Goal: Task Accomplishment & Management: Manage account settings

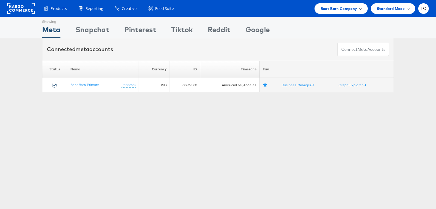
click at [347, 9] on span "Boot Barn Company" at bounding box center [339, 8] width 37 height 6
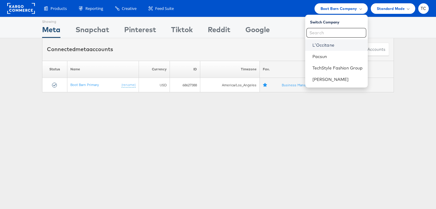
click at [327, 44] on link "L'Occitane" at bounding box center [337, 45] width 51 height 6
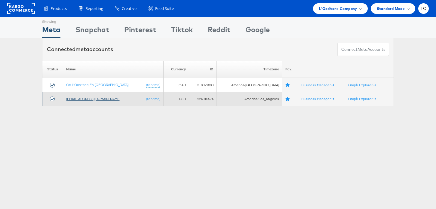
click at [102, 98] on link "[EMAIL_ADDRESS][DOMAIN_NAME]" at bounding box center [93, 99] width 54 height 5
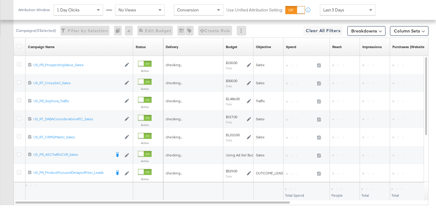
scroll to position [297, 0]
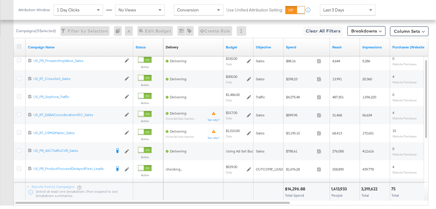
click at [18, 46] on icon at bounding box center [19, 46] width 5 height 5
click at [0, 0] on input "checkbox" at bounding box center [0, 0] width 0 height 0
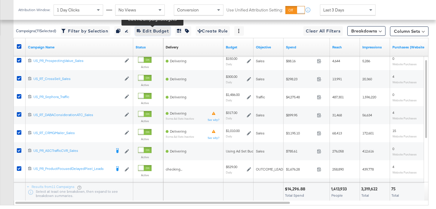
click at [158, 31] on span "Edit 11 Campaign Budgets Edit Budget" at bounding box center [153, 31] width 32 height 8
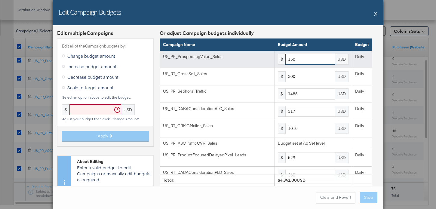
click at [314, 58] on input "150" at bounding box center [310, 59] width 50 height 11
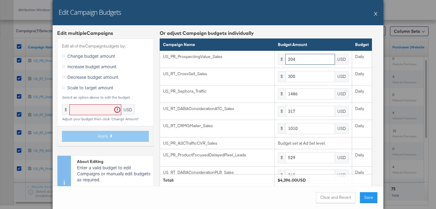
type input "204"
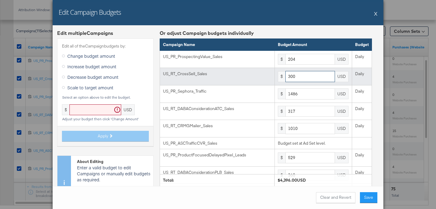
click at [311, 77] on input "300" at bounding box center [310, 76] width 50 height 11
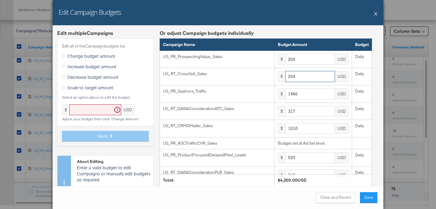
type input "204"
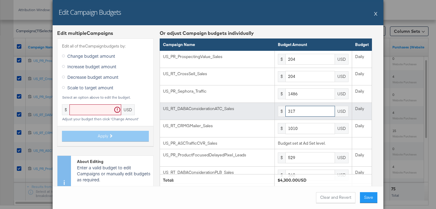
click at [324, 116] on input "317" at bounding box center [310, 111] width 50 height 11
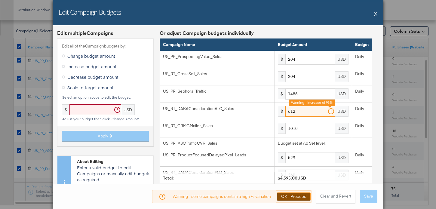
type input "612"
click at [302, 196] on button "OK - Proceed" at bounding box center [294, 196] width 34 height 8
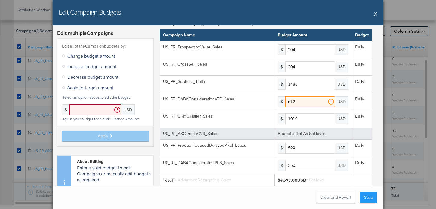
scroll to position [13, 0]
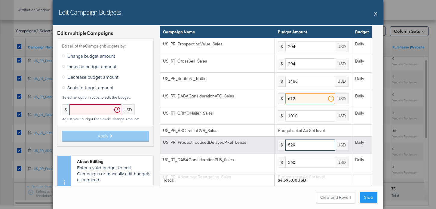
click at [308, 145] on input "529" at bounding box center [310, 145] width 50 height 11
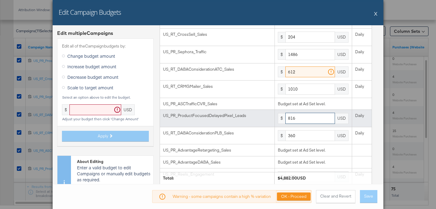
scroll to position [51, 0]
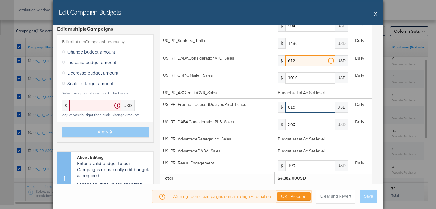
type input "816"
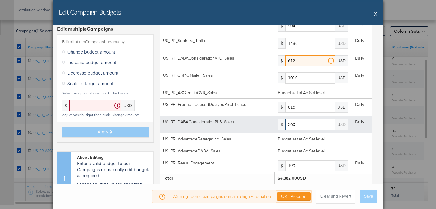
click at [304, 121] on input "360" at bounding box center [310, 124] width 50 height 11
click at [304, 122] on input "6360" at bounding box center [310, 124] width 50 height 11
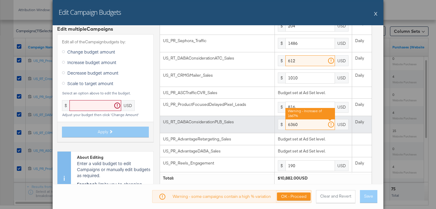
click at [304, 122] on input "6360" at bounding box center [310, 124] width 50 height 11
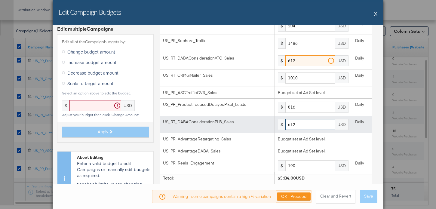
scroll to position [72, 0]
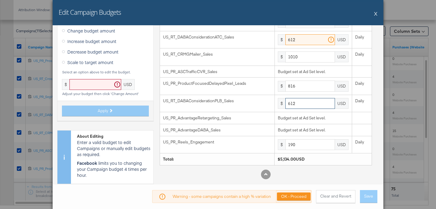
type input "612"
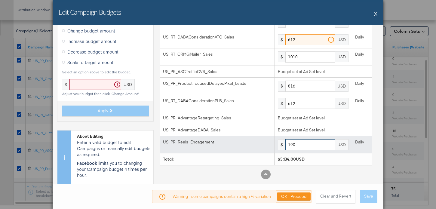
click at [327, 146] on input "190" at bounding box center [310, 144] width 50 height 11
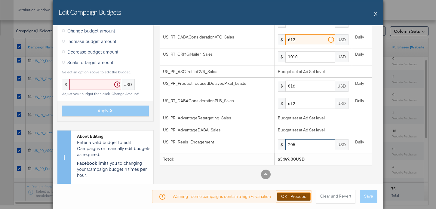
type input "205"
click at [306, 198] on button "OK - Proceed" at bounding box center [294, 196] width 34 height 8
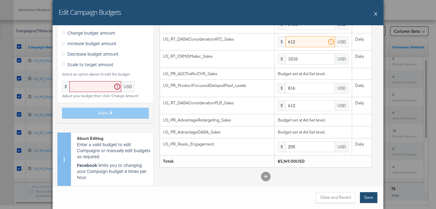
click at [367, 198] on button "Save" at bounding box center [368, 197] width 17 height 11
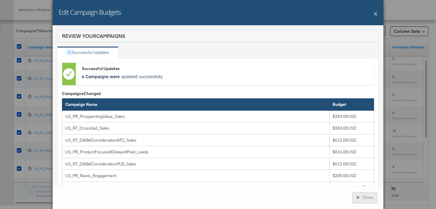
click at [371, 195] on button "Close" at bounding box center [364, 197] width 25 height 11
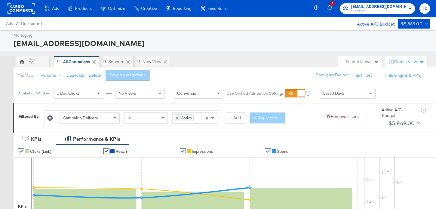
scroll to position [285, 0]
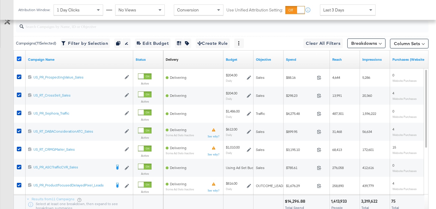
click at [18, 57] on icon at bounding box center [19, 59] width 5 height 5
click at [0, 0] on input "checkbox" at bounding box center [0, 0] width 0 height 0
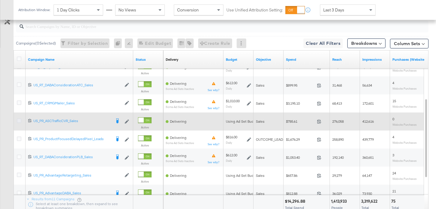
click at [18, 120] on icon at bounding box center [19, 120] width 5 height 5
click at [0, 0] on input "checkbox" at bounding box center [0, 0] width 0 height 0
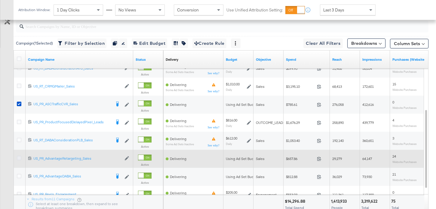
click at [21, 158] on icon at bounding box center [19, 158] width 5 height 5
click at [0, 0] on input "checkbox" at bounding box center [0, 0] width 0 height 0
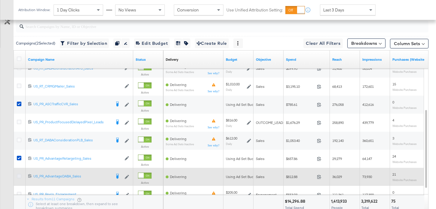
click at [19, 177] on icon at bounding box center [19, 176] width 5 height 5
click at [0, 0] on input "checkbox" at bounding box center [0, 0] width 0 height 0
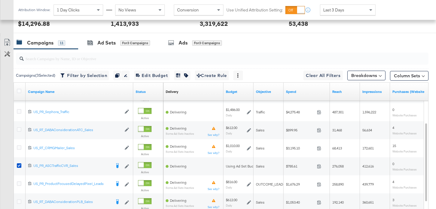
scroll to position [227, 0]
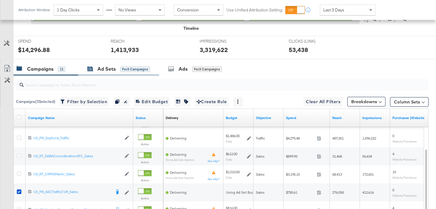
click at [101, 69] on div "Ad Sets" at bounding box center [106, 69] width 18 height 7
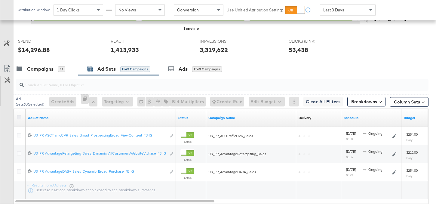
click at [19, 116] on icon at bounding box center [19, 117] width 5 height 5
click at [0, 0] on input "checkbox" at bounding box center [0, 0] width 0 height 0
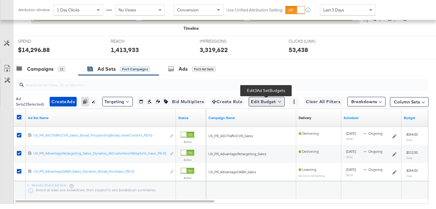
click at [263, 103] on button "Edit Budget" at bounding box center [267, 102] width 36 height 10
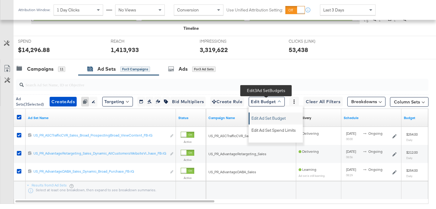
click at [266, 116] on span "Edit Ad Set Budget" at bounding box center [268, 117] width 34 height 8
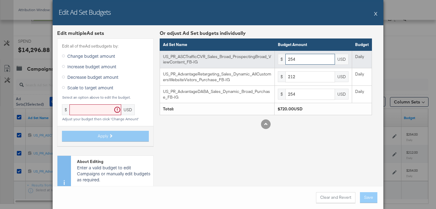
click at [309, 63] on input "254" at bounding box center [310, 59] width 50 height 11
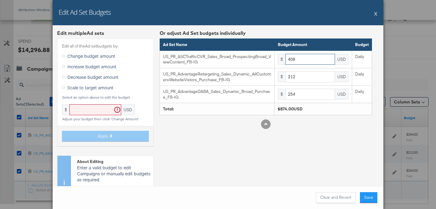
type input "408"
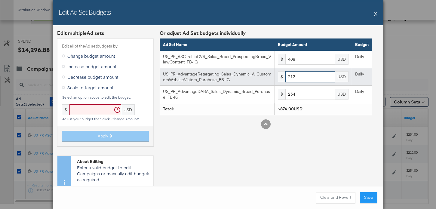
click at [305, 78] on input "212" at bounding box center [310, 76] width 50 height 11
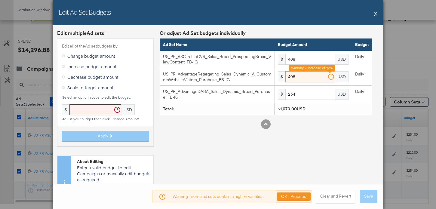
type input "408"
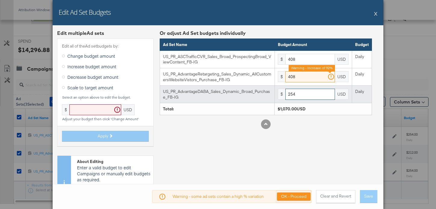
click at [300, 95] on input "254" at bounding box center [310, 94] width 50 height 11
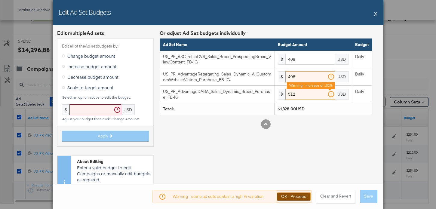
type input "512"
click at [301, 200] on button "OK - Proceed" at bounding box center [294, 196] width 34 height 8
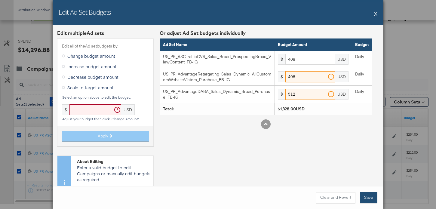
click at [377, 196] on button "Save" at bounding box center [368, 197] width 17 height 11
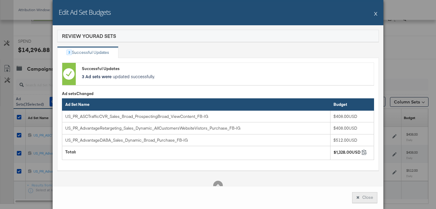
click at [366, 199] on button "Close" at bounding box center [364, 197] width 25 height 11
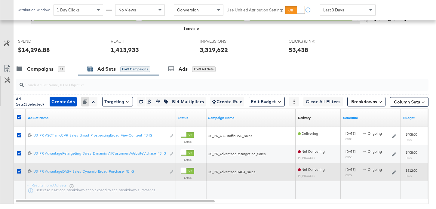
scroll to position [0, 0]
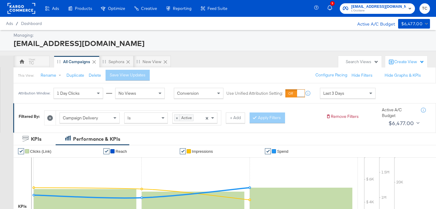
click at [384, 6] on span "social@us.loccitane.com" at bounding box center [378, 7] width 55 height 6
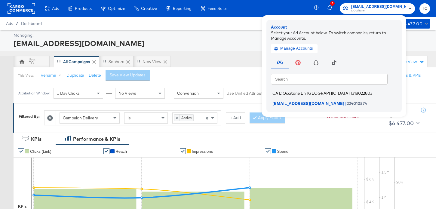
click at [330, 94] on span "CA L'Occitane En [GEOGRAPHIC_DATA]" at bounding box center [310, 93] width 77 height 5
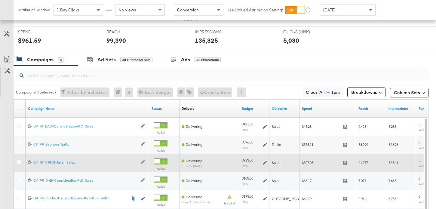
scroll to position [265, 0]
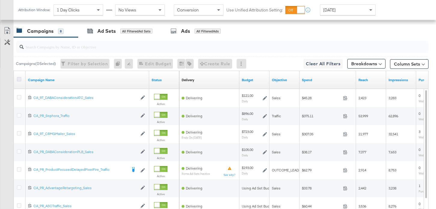
click at [18, 78] on icon at bounding box center [19, 79] width 5 height 5
click at [0, 0] on input "checkbox" at bounding box center [0, 0] width 0 height 0
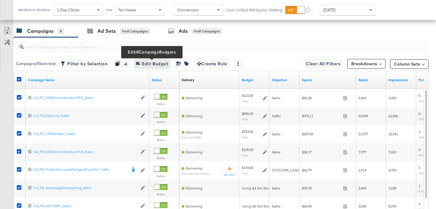
click at [154, 63] on span "Edit 8 Campaign Budgets Edit Budget" at bounding box center [152, 64] width 32 height 8
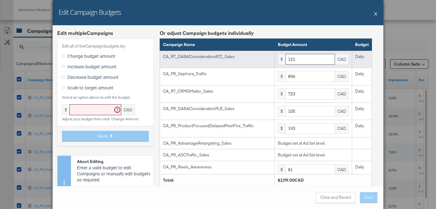
click at [309, 61] on input "121" at bounding box center [310, 59] width 50 height 11
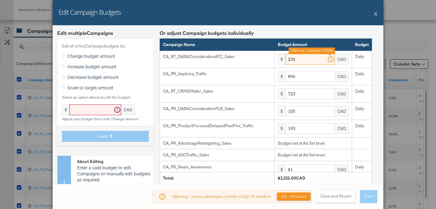
type input "234"
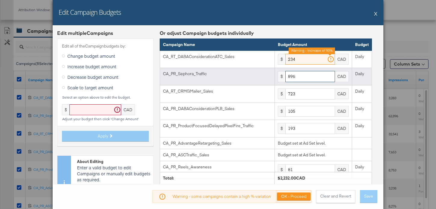
click at [315, 77] on input "896" at bounding box center [310, 76] width 50 height 11
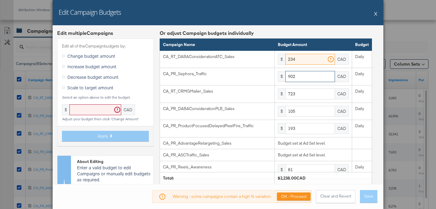
type input "902"
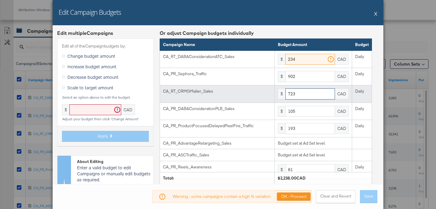
click at [300, 92] on input "723" at bounding box center [310, 93] width 50 height 11
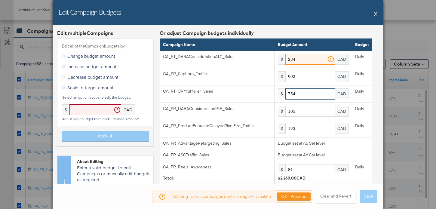
type input "754"
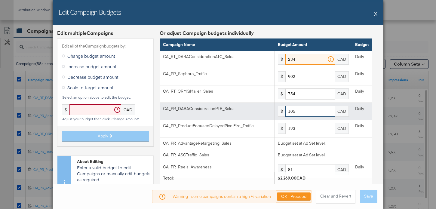
click at [311, 114] on input "105" at bounding box center [310, 111] width 50 height 11
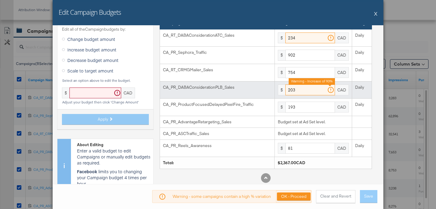
scroll to position [24, 0]
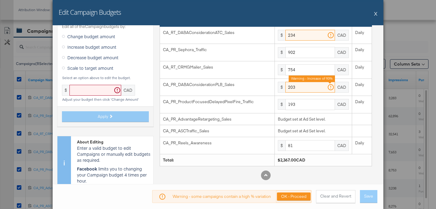
type input "203"
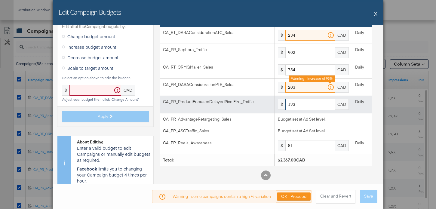
click at [320, 101] on input "193" at bounding box center [310, 104] width 50 height 11
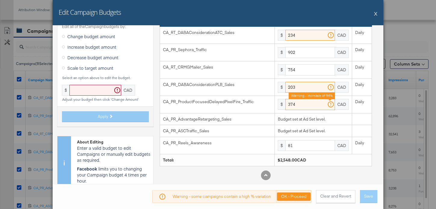
type input "374"
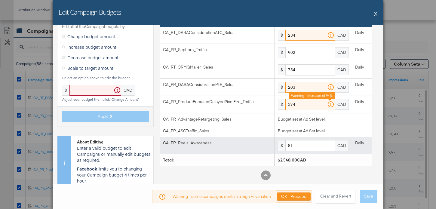
click at [305, 152] on td "$ 81 CAD" at bounding box center [313, 145] width 77 height 17
click at [305, 148] on input "81" at bounding box center [310, 145] width 50 height 11
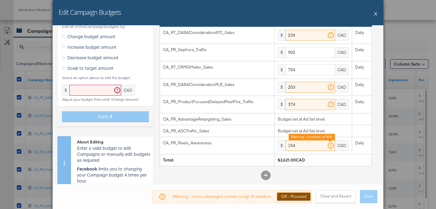
type input "154"
click at [301, 198] on button "OK - Proceed" at bounding box center [294, 196] width 34 height 8
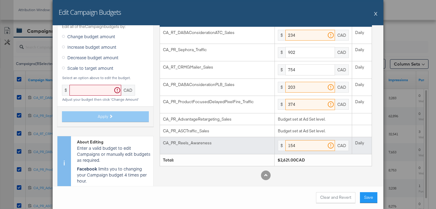
scroll to position [0, 0]
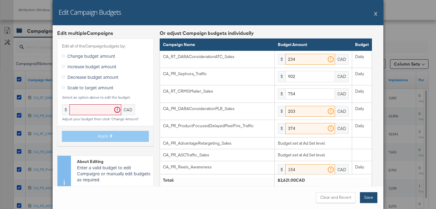
click at [367, 198] on button "Save" at bounding box center [368, 197] width 17 height 11
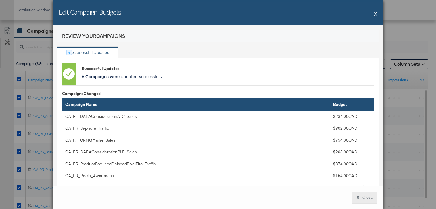
click at [368, 195] on button "Close" at bounding box center [364, 197] width 25 height 11
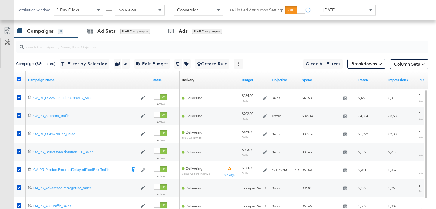
click at [18, 78] on icon at bounding box center [19, 79] width 5 height 5
click at [0, 0] on input "checkbox" at bounding box center [0, 0] width 0 height 0
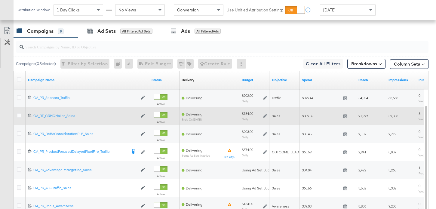
scroll to position [288, 0]
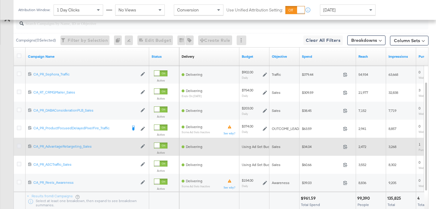
click at [17, 143] on div at bounding box center [19, 146] width 11 height 11
click at [20, 147] on icon at bounding box center [19, 146] width 5 height 5
click at [0, 0] on input "checkbox" at bounding box center [0, 0] width 0 height 0
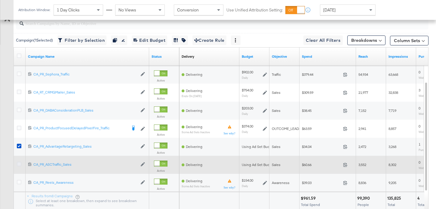
click at [19, 164] on icon at bounding box center [19, 164] width 5 height 5
click at [0, 0] on input "checkbox" at bounding box center [0, 0] width 0 height 0
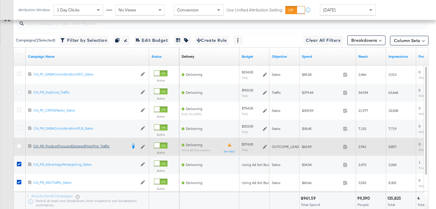
scroll to position [238, 0]
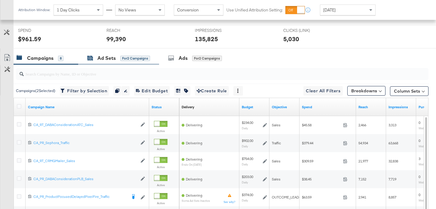
click at [95, 58] on div "Ad Sets for 2 Campaigns" at bounding box center [118, 58] width 63 height 7
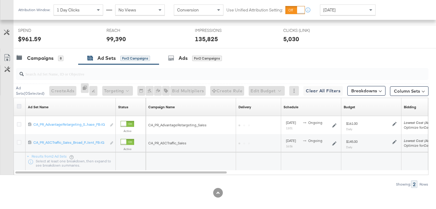
click at [20, 105] on icon at bounding box center [19, 106] width 5 height 5
click at [0, 0] on input "checkbox" at bounding box center [0, 0] width 0 height 0
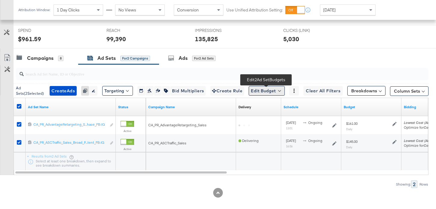
click at [267, 92] on button "Edit Budget" at bounding box center [267, 91] width 36 height 10
click at [268, 106] on span "Edit Ad Set Budget" at bounding box center [268, 107] width 34 height 8
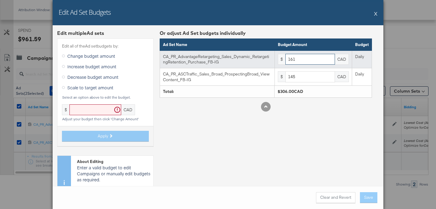
click at [307, 61] on input "161" at bounding box center [310, 59] width 50 height 11
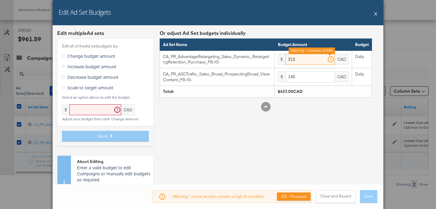
type input "312"
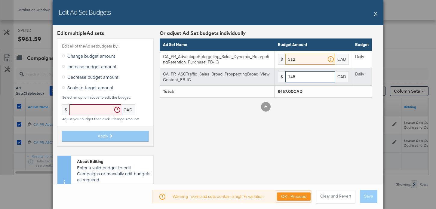
click at [305, 78] on input "145" at bounding box center [310, 76] width 50 height 11
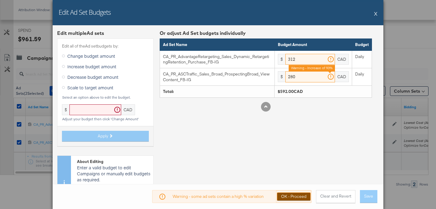
type input "280"
click at [302, 192] on button "OK - Proceed" at bounding box center [294, 196] width 34 height 8
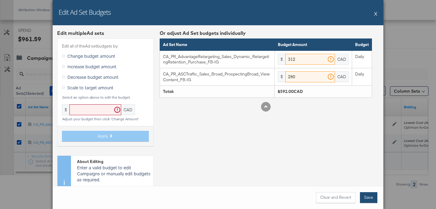
click at [367, 194] on button "Save" at bounding box center [368, 197] width 17 height 11
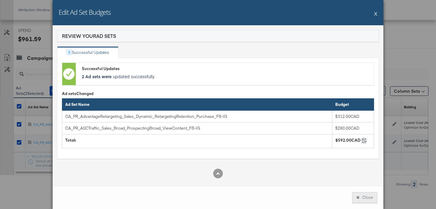
click at [365, 200] on button "Close" at bounding box center [364, 197] width 25 height 11
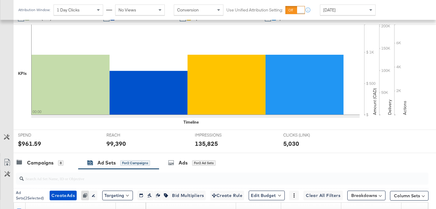
scroll to position [0, 0]
